Goal: Navigation & Orientation: Find specific page/section

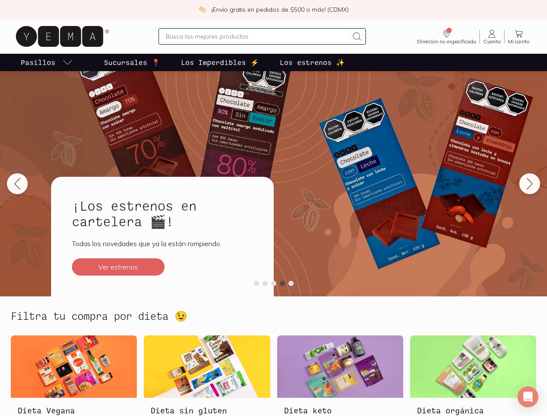
click at [273, 208] on div "¡Los estrenos en cartelera 🎬! Todas los novedades que ya la están rompiendo. Ve…" at bounding box center [162, 237] width 223 height 120
click at [352, 36] on icon at bounding box center [357, 36] width 10 height 10
click at [442, 36] on icon "Dirección no especificada" at bounding box center [447, 34] width 10 height 10
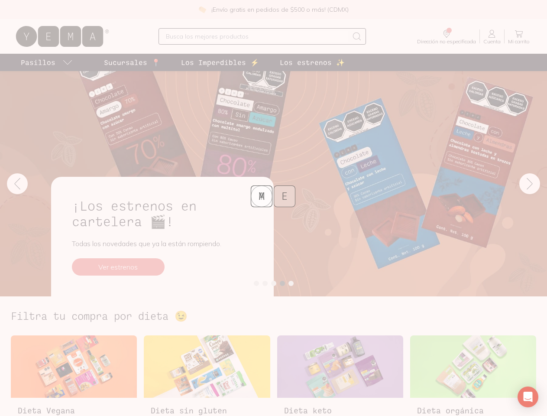
click at [61, 62] on div "Y E A M" at bounding box center [273, 208] width 547 height 416
click at [273, 184] on div "Y E A M" at bounding box center [273, 208] width 547 height 416
click at [118, 267] on div "Y E A M" at bounding box center [273, 208] width 547 height 416
click at [17, 184] on div "Y E A M" at bounding box center [273, 208] width 547 height 416
click at [530, 184] on div "Y E A M" at bounding box center [273, 208] width 547 height 416
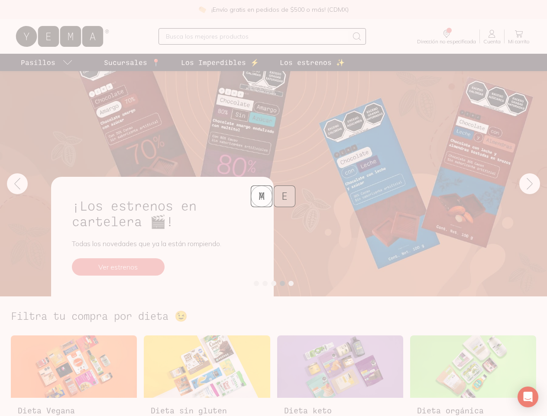
click at [256, 283] on div "Y E A M" at bounding box center [273, 208] width 547 height 416
